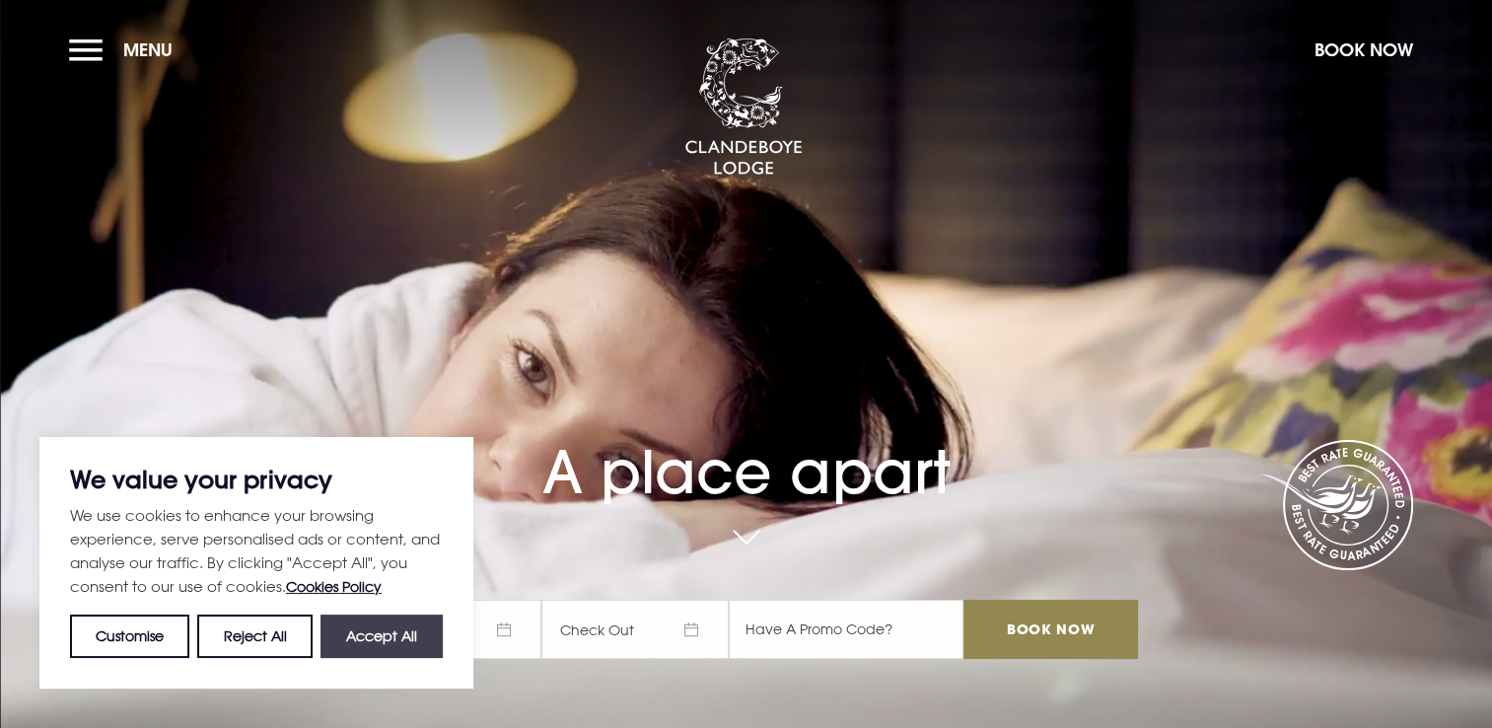
click at [376, 649] on button "Accept All" at bounding box center [381, 635] width 122 height 43
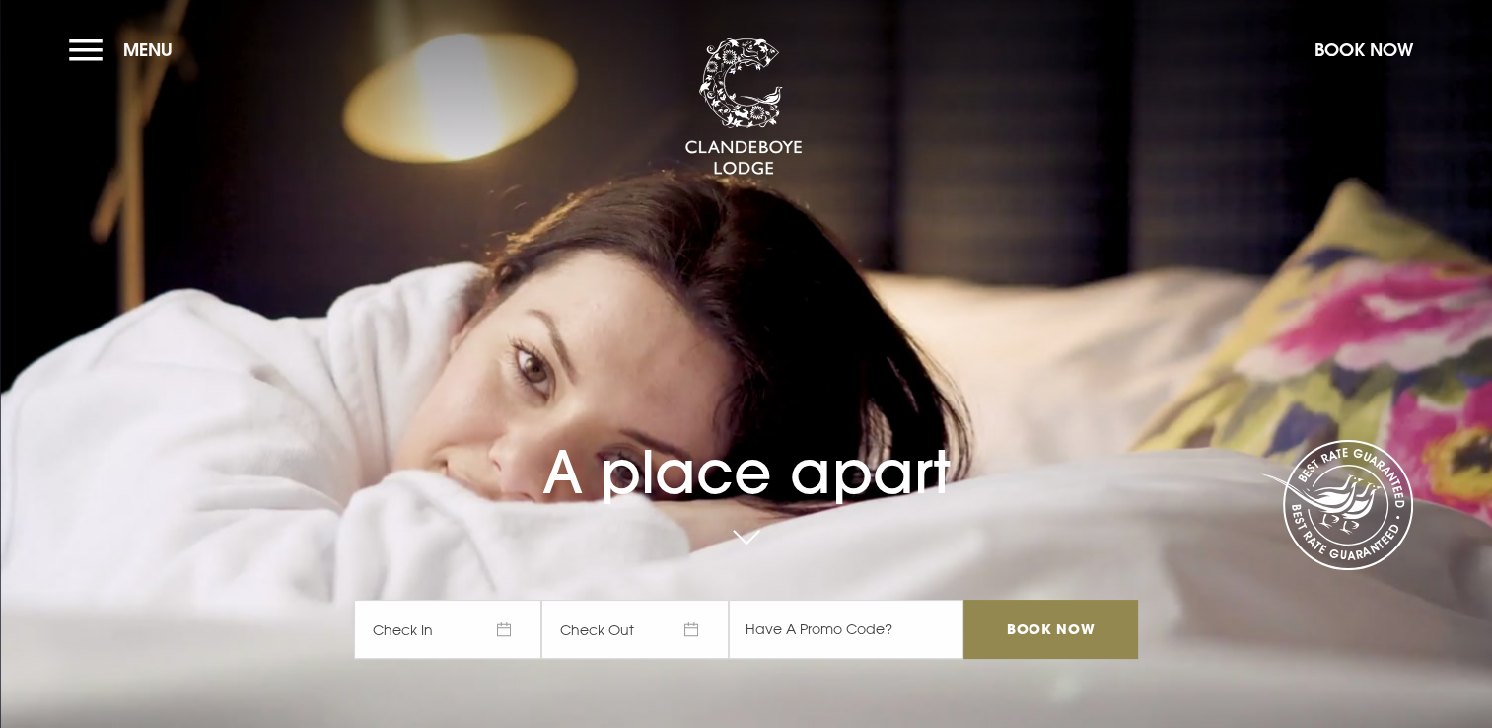
checkbox input "true"
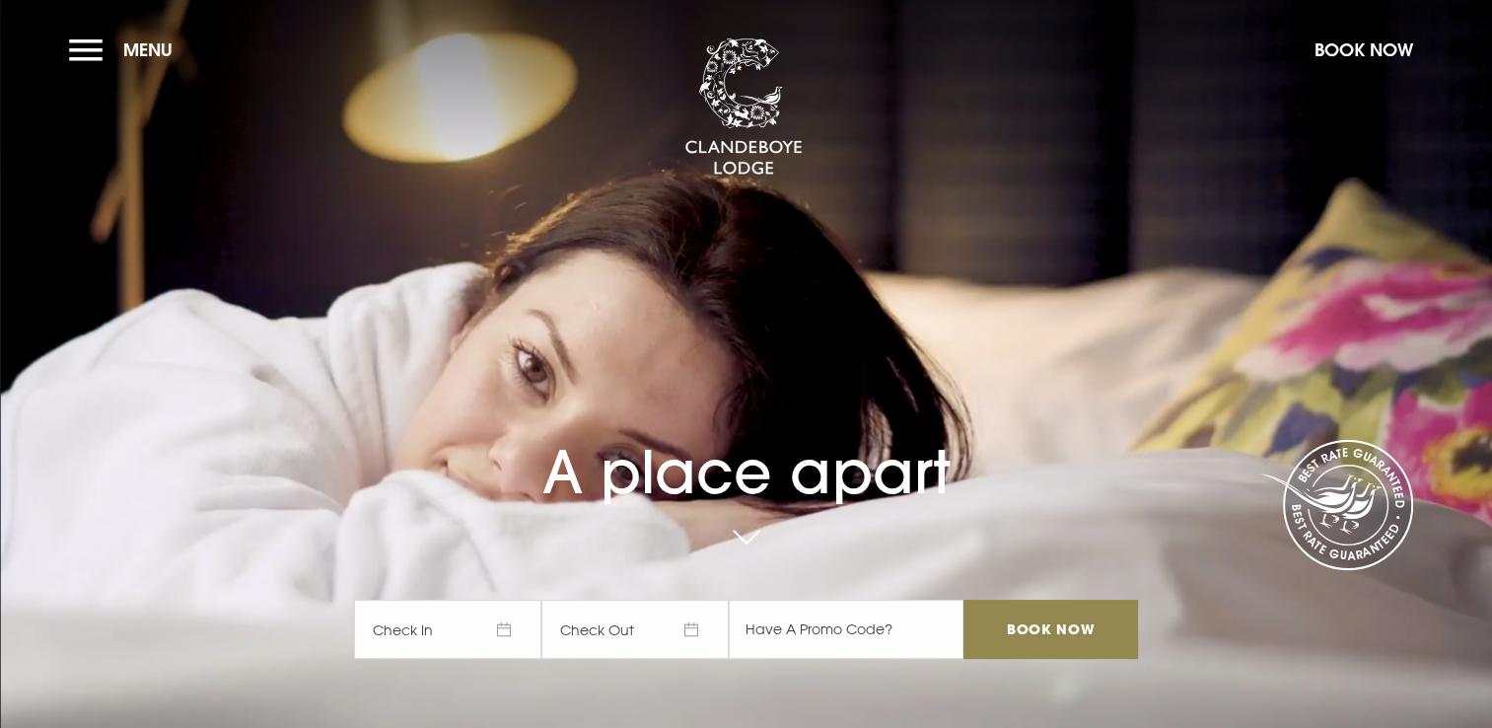
click at [503, 634] on span "Check In" at bounding box center [447, 628] width 187 height 59
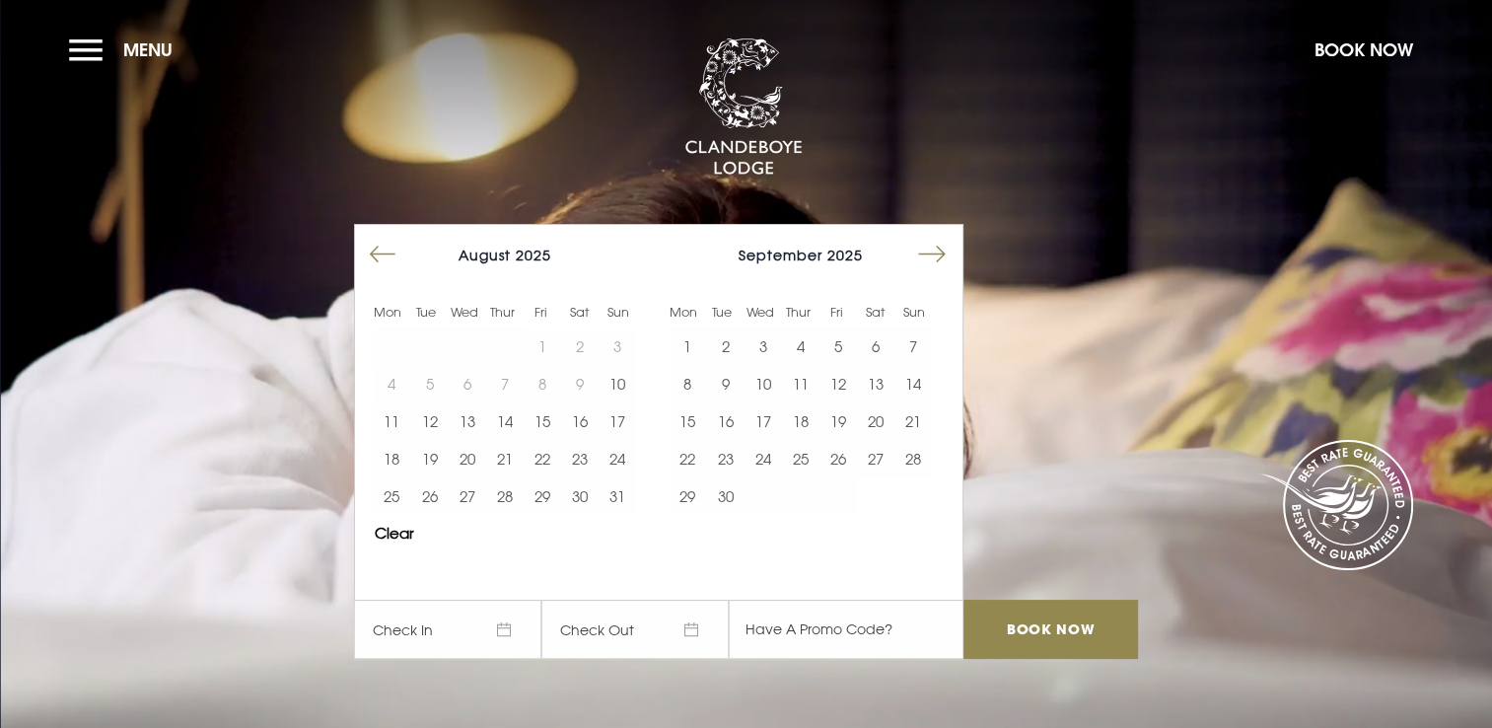
click at [941, 254] on button "Move forward to switch to the next month." at bounding box center [931, 254] width 37 height 37
click at [856, 384] on button "7" at bounding box center [837, 383] width 37 height 37
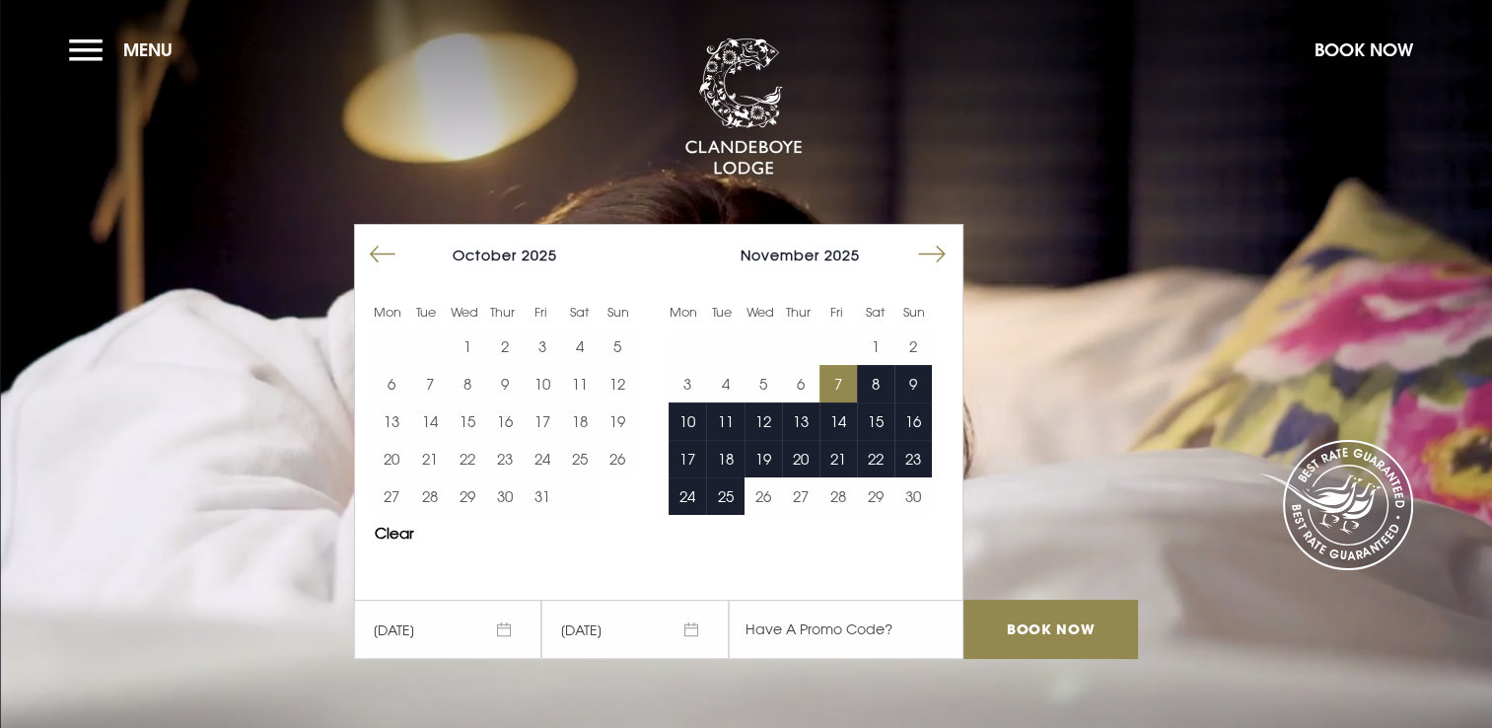
click at [702, 631] on span "[DATE]" at bounding box center [634, 628] width 187 height 59
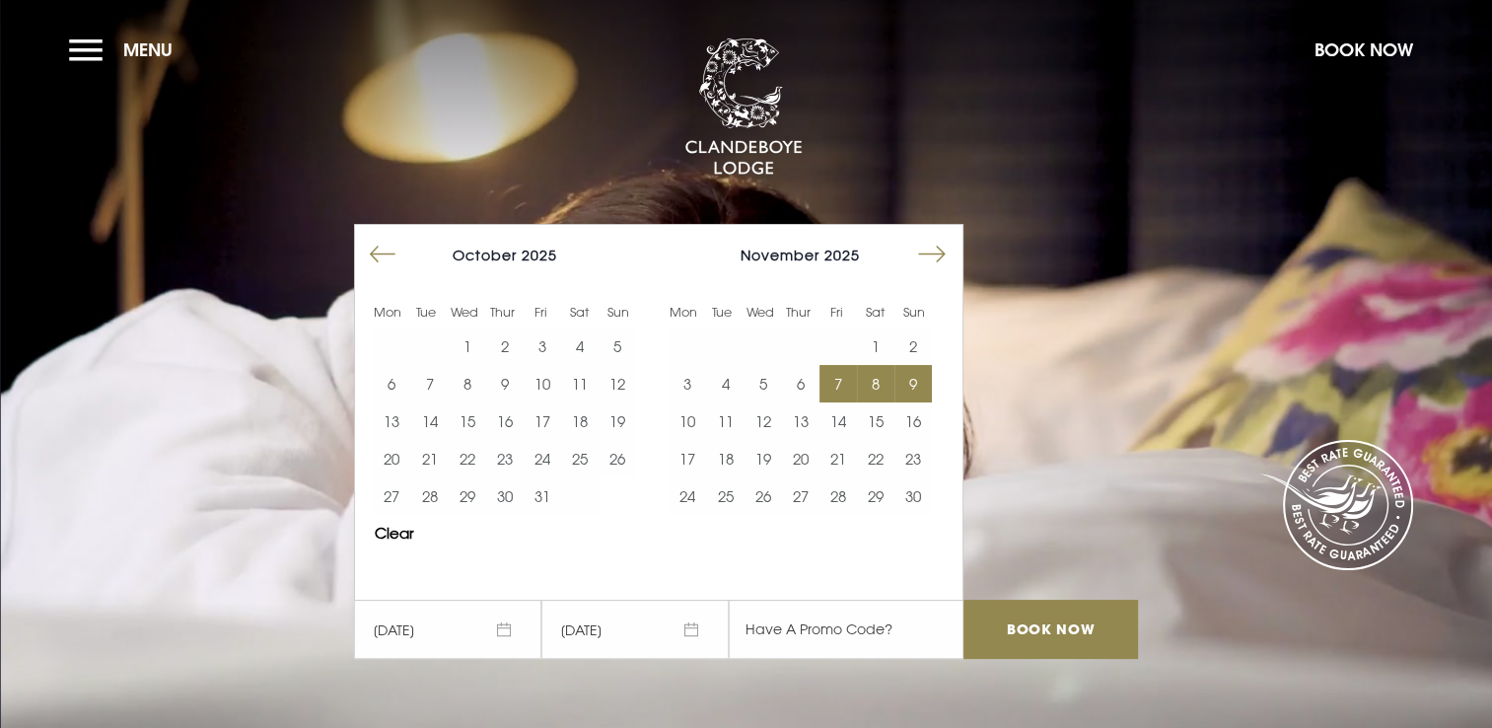
click at [908, 386] on button "9" at bounding box center [912, 383] width 37 height 37
click at [1028, 633] on input "Book Now" at bounding box center [1050, 628] width 174 height 59
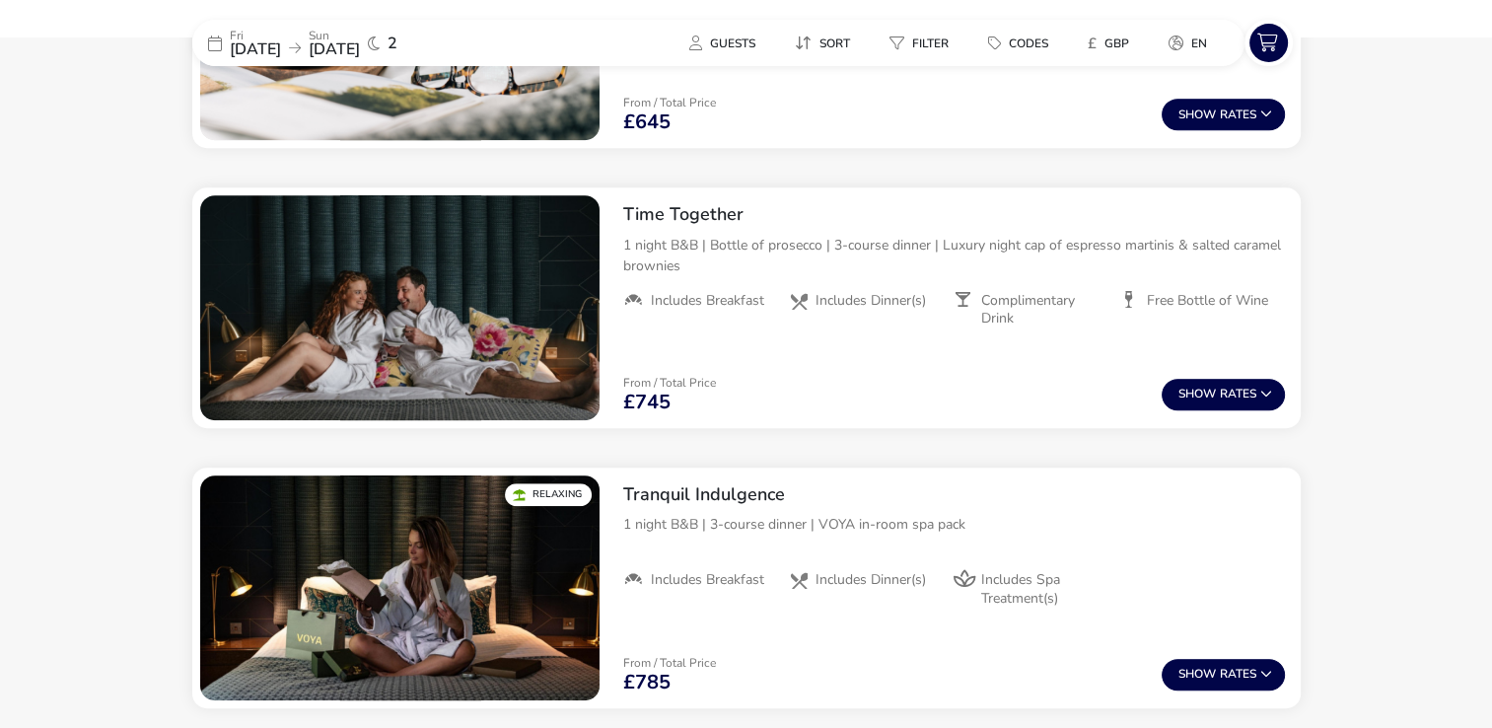
scroll to position [1183, 0]
